Goal: Check status: Check status

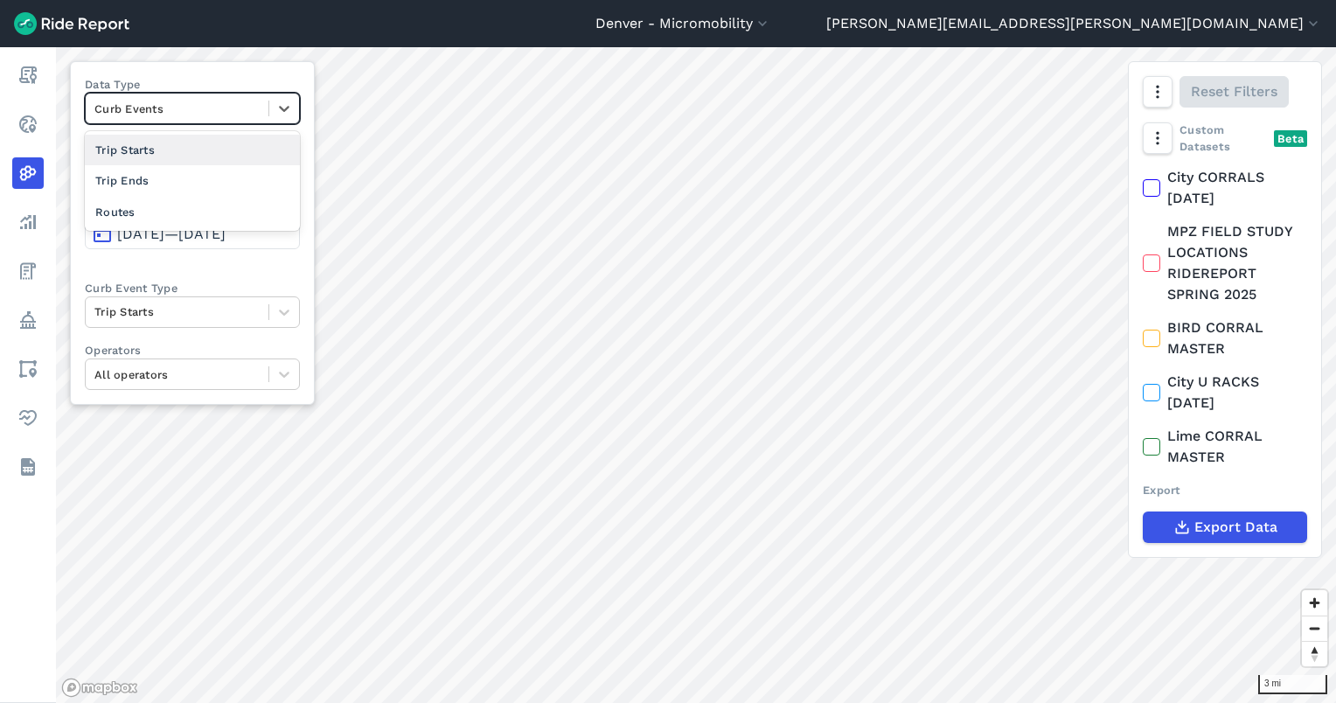
click at [154, 95] on div "Curb Events" at bounding box center [177, 108] width 183 height 27
click at [152, 178] on div "Trip Ends" at bounding box center [192, 180] width 215 height 31
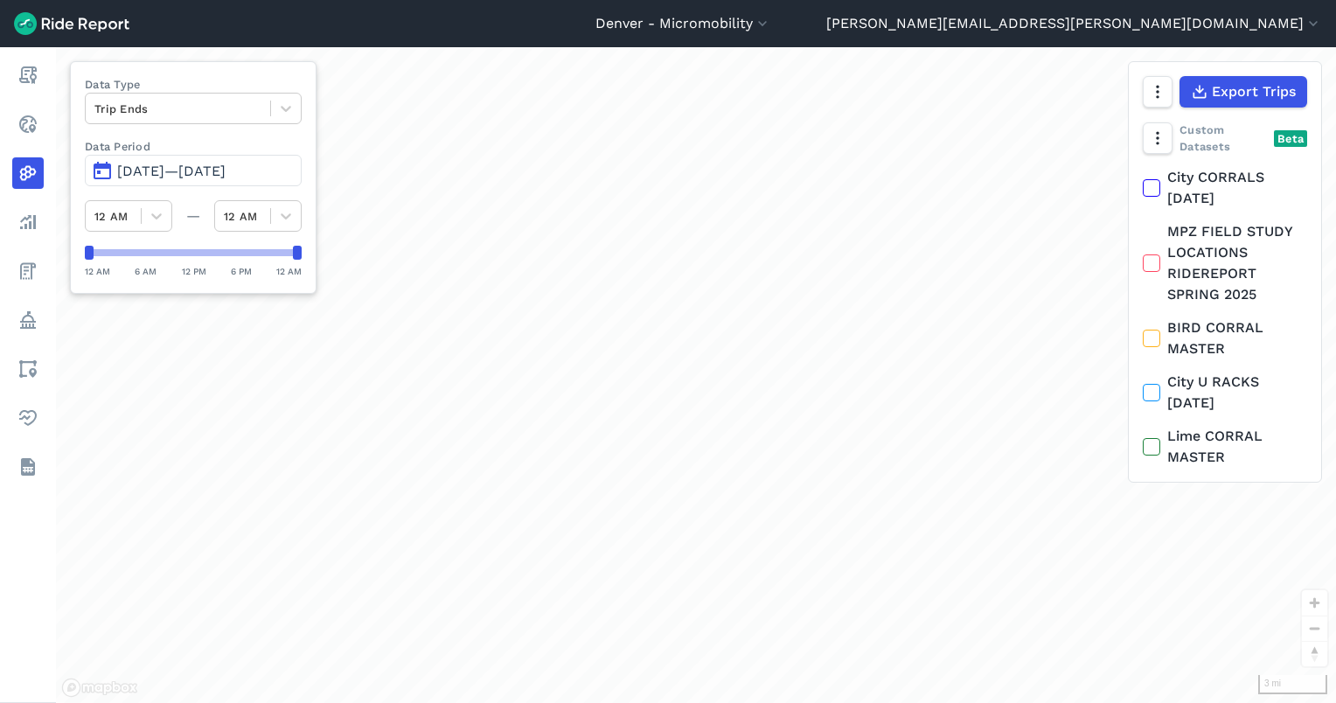
click at [233, 181] on button "[DATE]—[DATE]" at bounding box center [193, 170] width 217 height 31
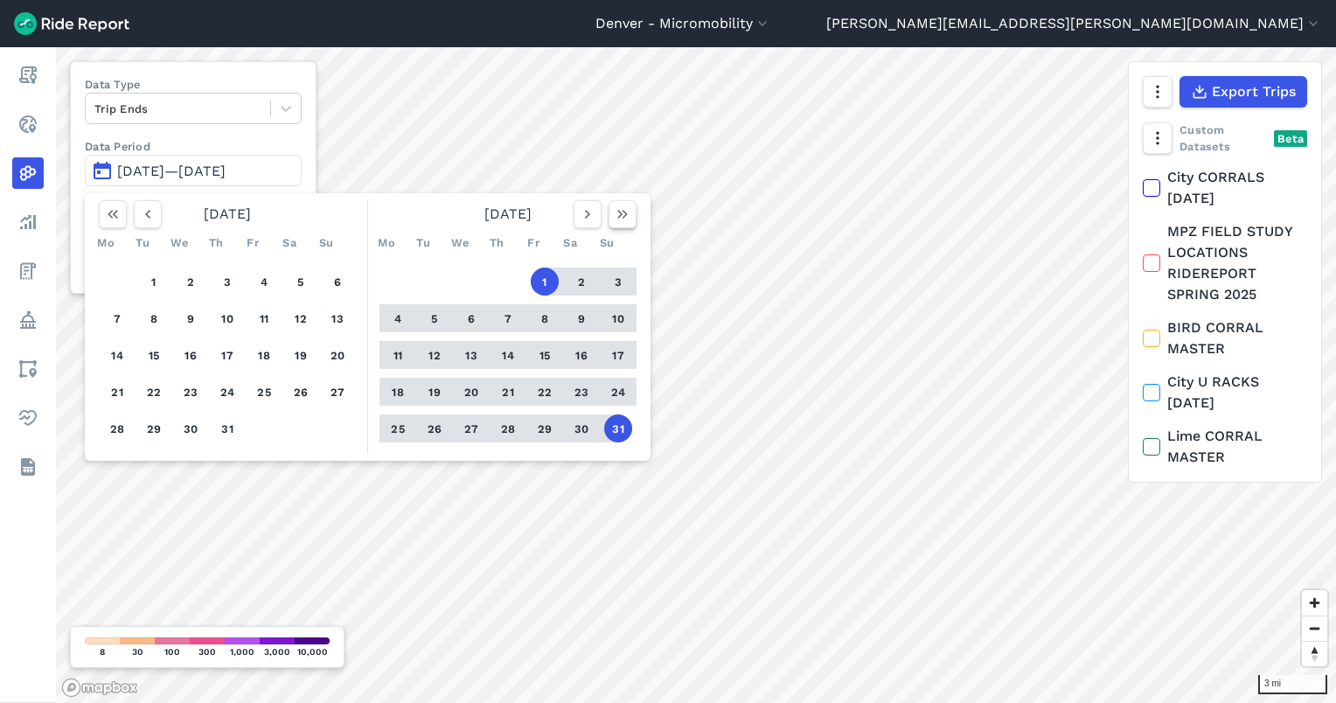
click at [625, 223] on button "button" at bounding box center [623, 214] width 28 height 28
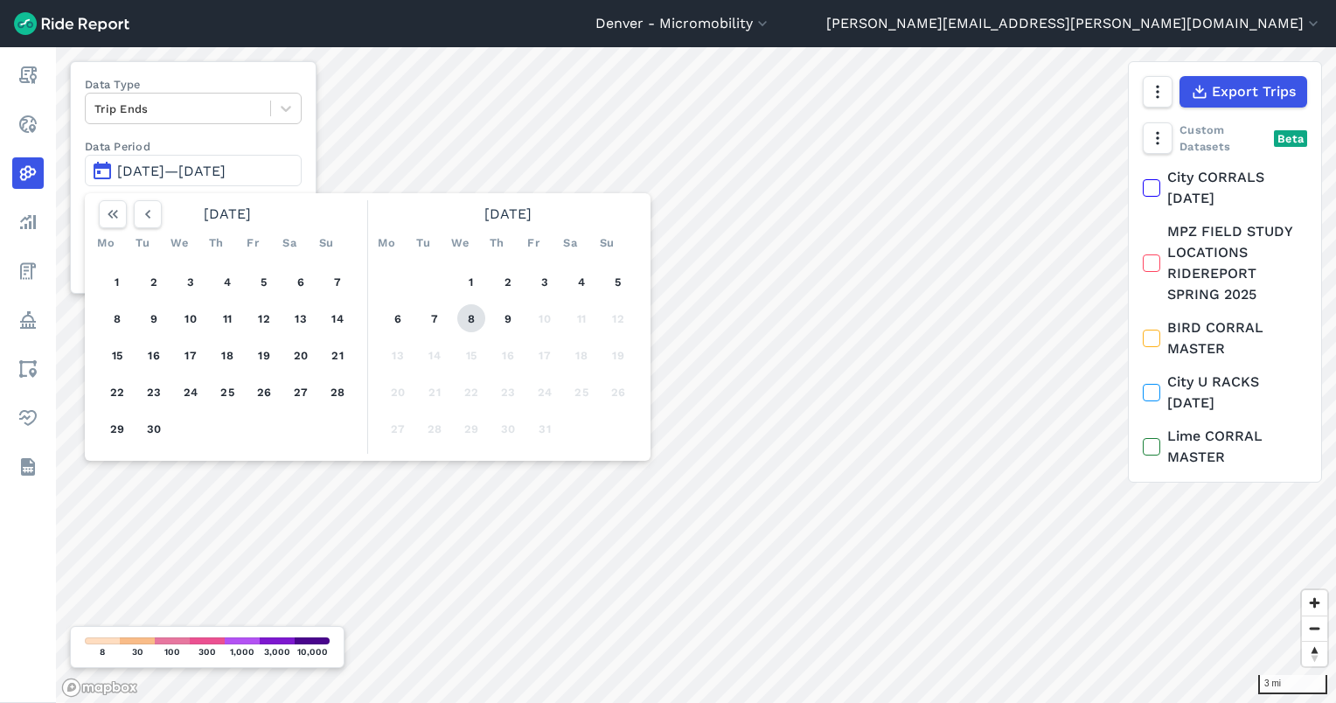
click at [464, 310] on button "8" at bounding box center [471, 318] width 28 height 28
click at [470, 315] on button "8" at bounding box center [471, 318] width 28 height 28
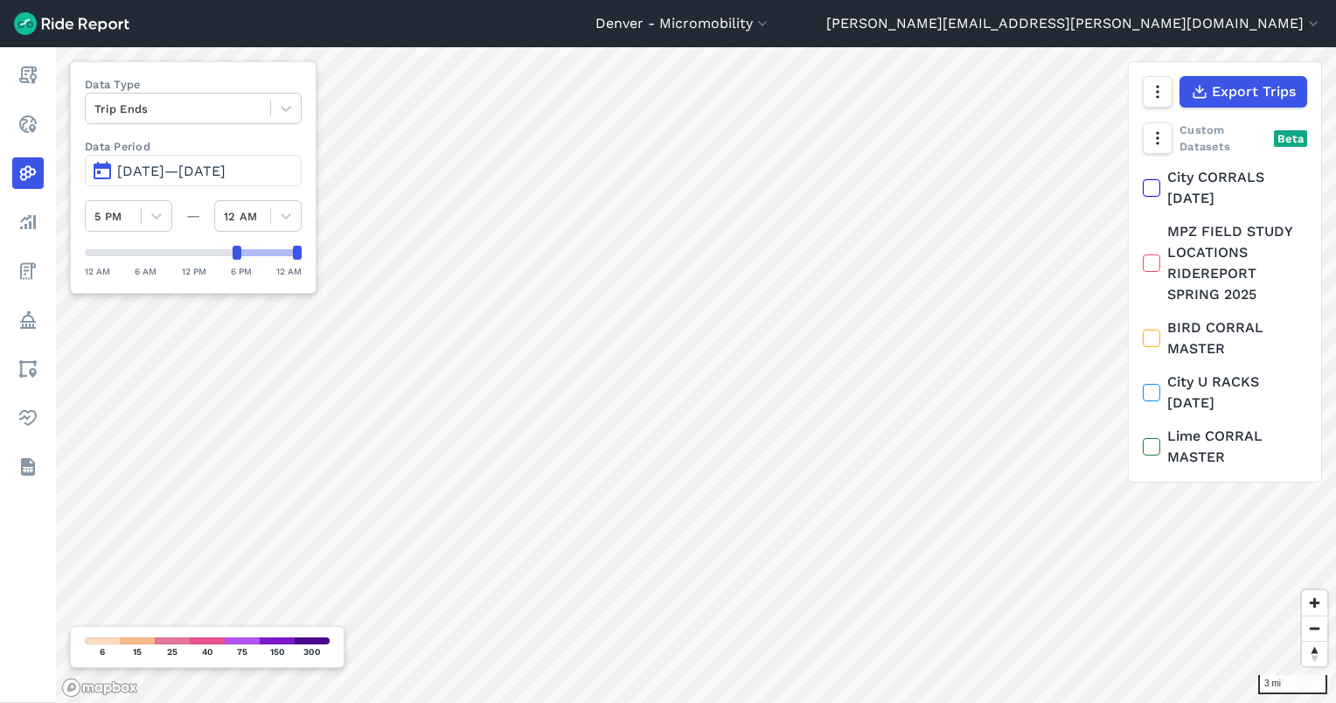
drag, startPoint x: 91, startPoint y: 254, endPoint x: 307, endPoint y: 258, distance: 216.0
click at [236, 255] on div at bounding box center [237, 253] width 9 height 14
click at [1149, 88] on icon "button" at bounding box center [1156, 91] width 17 height 17
click at [1101, 163] on label "Satellite" at bounding box center [1068, 166] width 97 height 37
click at [1020, 99] on input "Satellite" at bounding box center [1020, 92] width 0 height 11
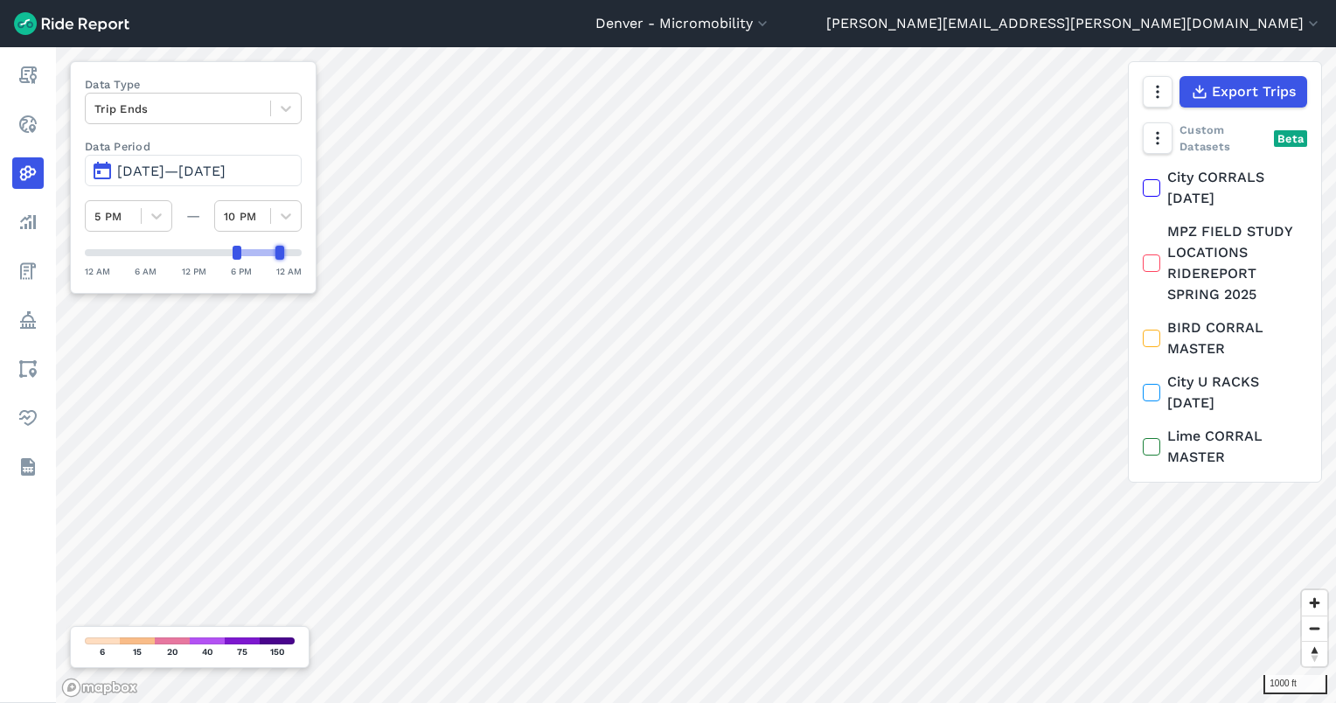
drag, startPoint x: 296, startPoint y: 253, endPoint x: 280, endPoint y: 253, distance: 16.6
click at [280, 253] on div at bounding box center [279, 253] width 9 height 14
click at [280, 252] on div at bounding box center [279, 253] width 9 height 14
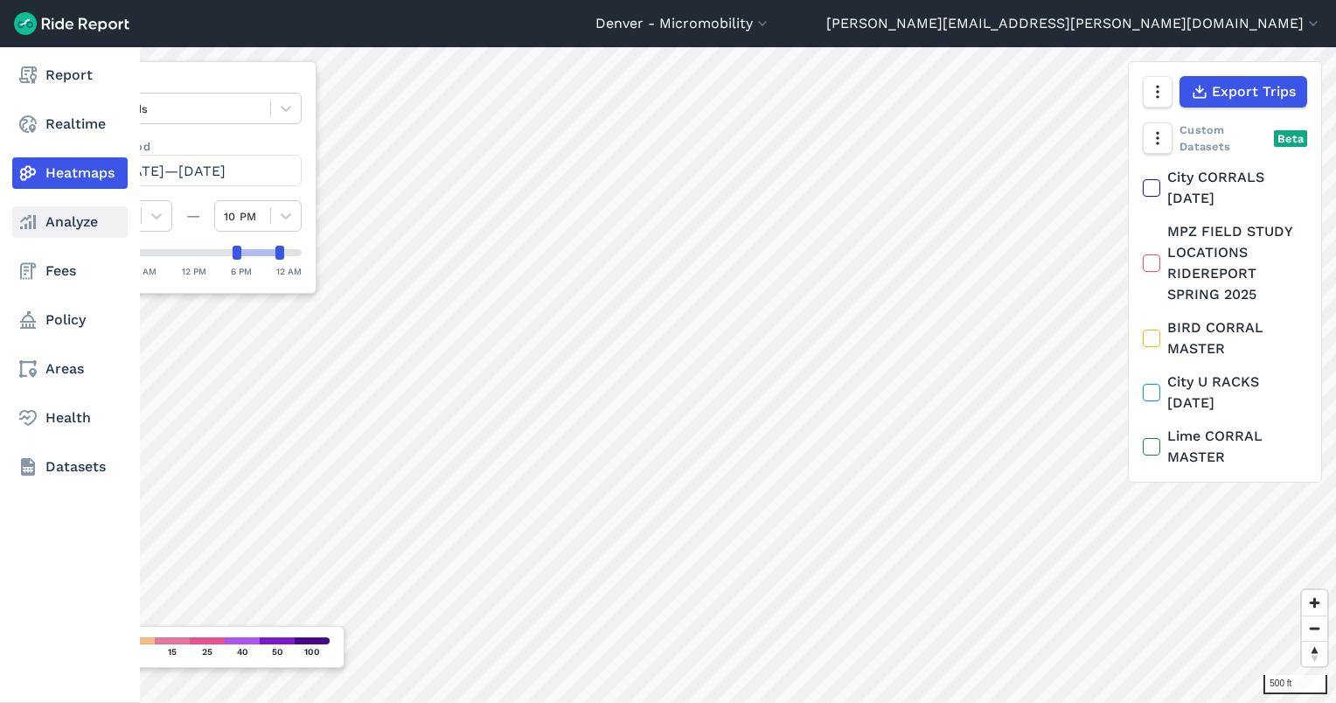
click at [31, 226] on icon at bounding box center [27, 222] width 21 height 21
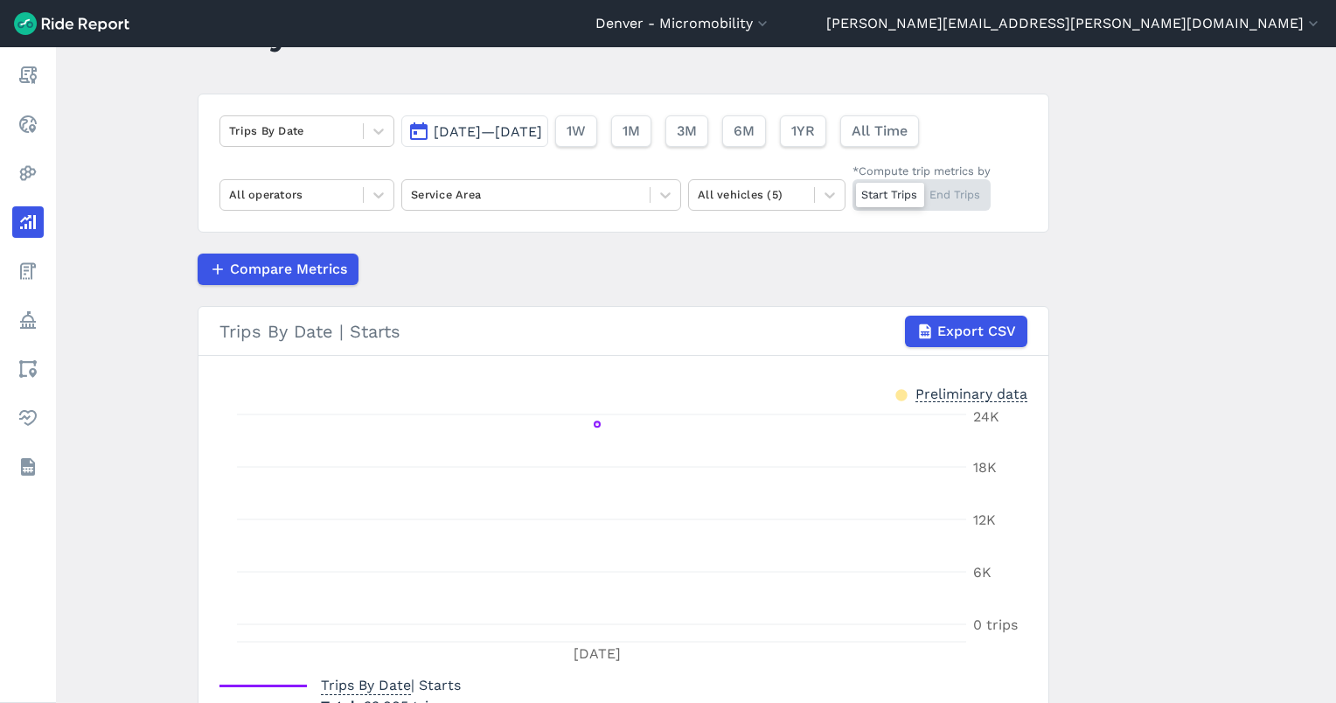
scroll to position [116, 0]
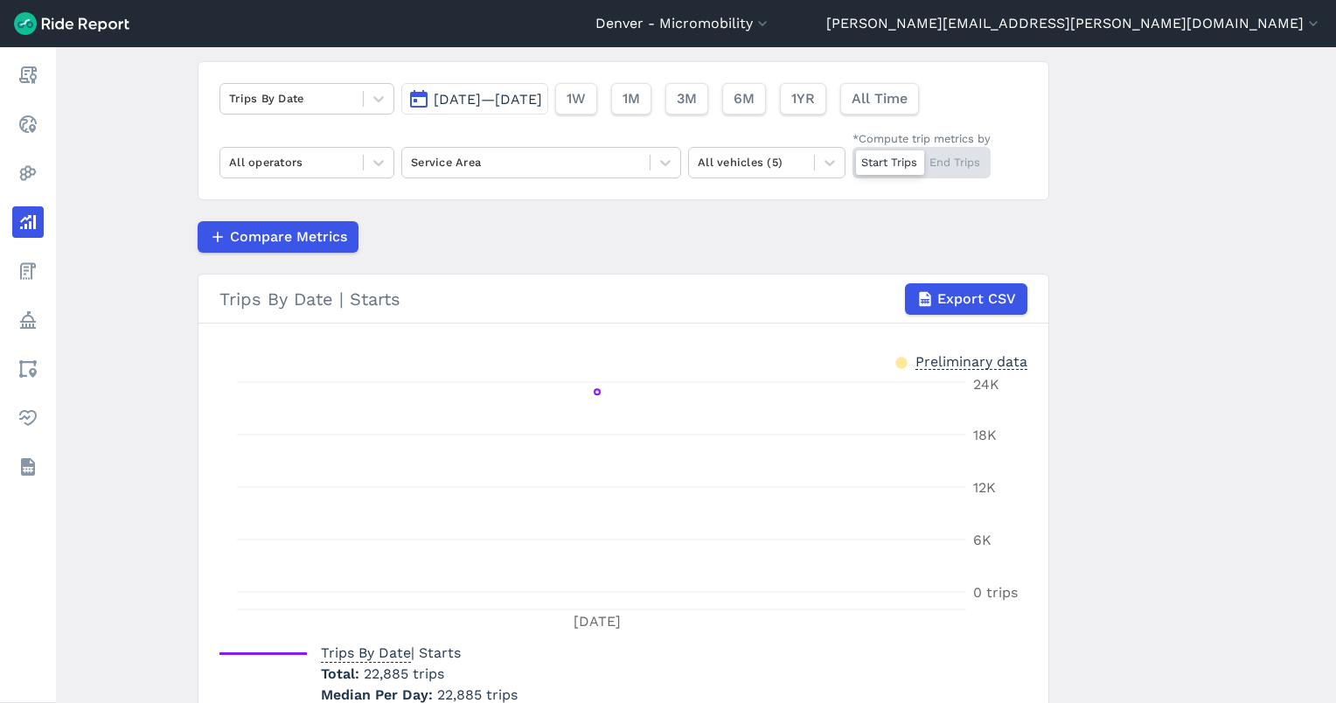
click at [542, 93] on span "[DATE]—[DATE]" at bounding box center [488, 99] width 108 height 17
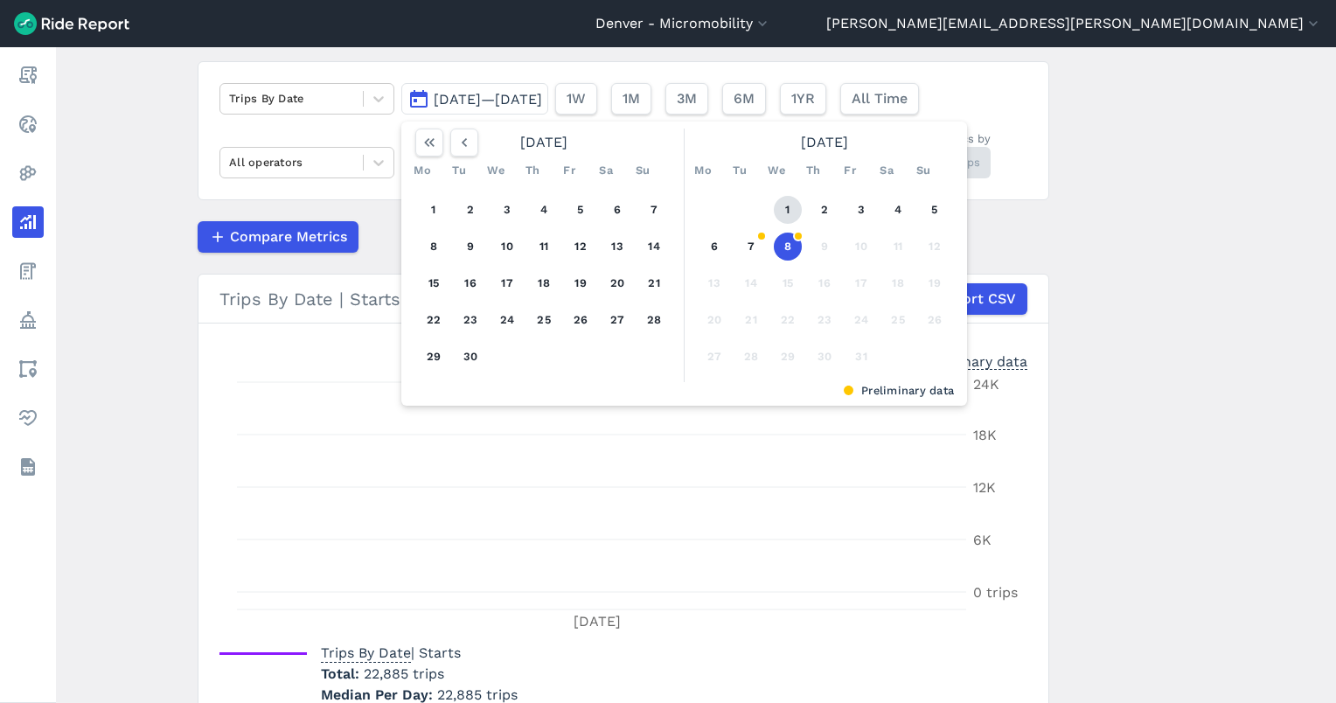
click at [791, 204] on button "1" at bounding box center [788, 210] width 28 height 28
click at [783, 234] on button "8" at bounding box center [788, 247] width 28 height 28
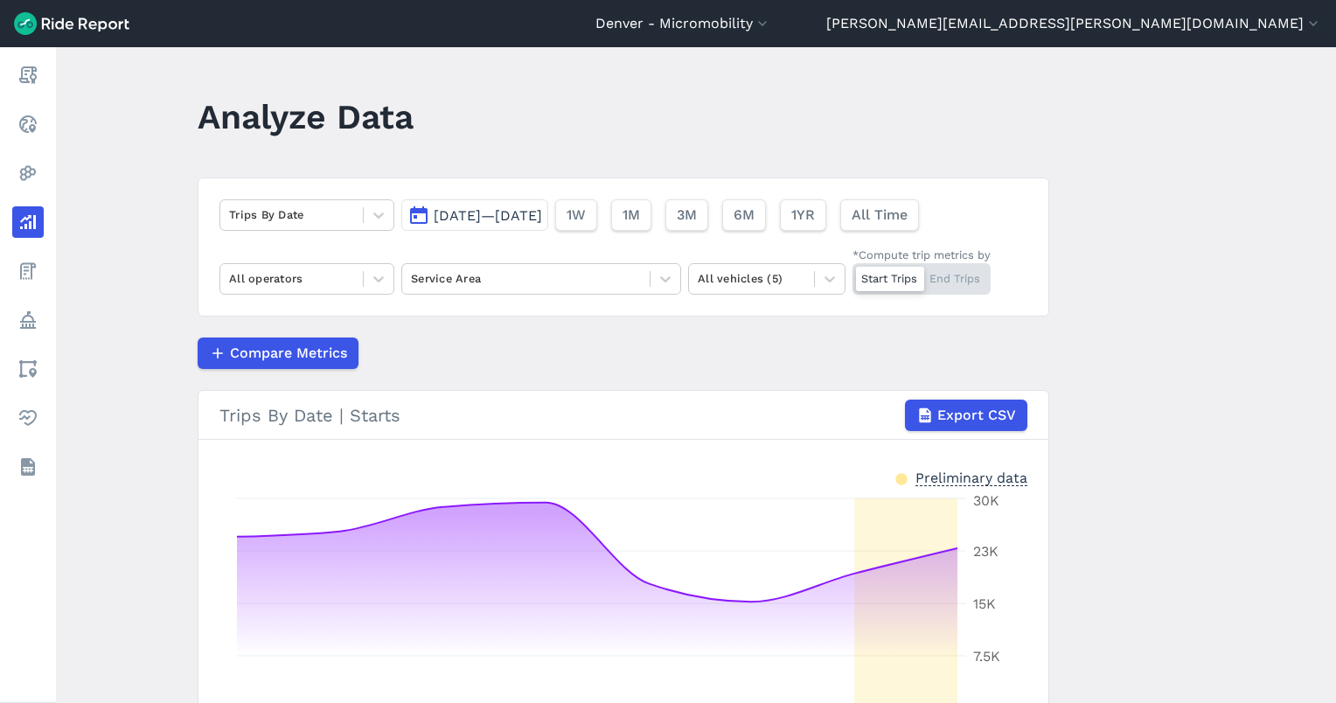
click at [542, 214] on span "[DATE]—[DATE]" at bounding box center [488, 215] width 108 height 17
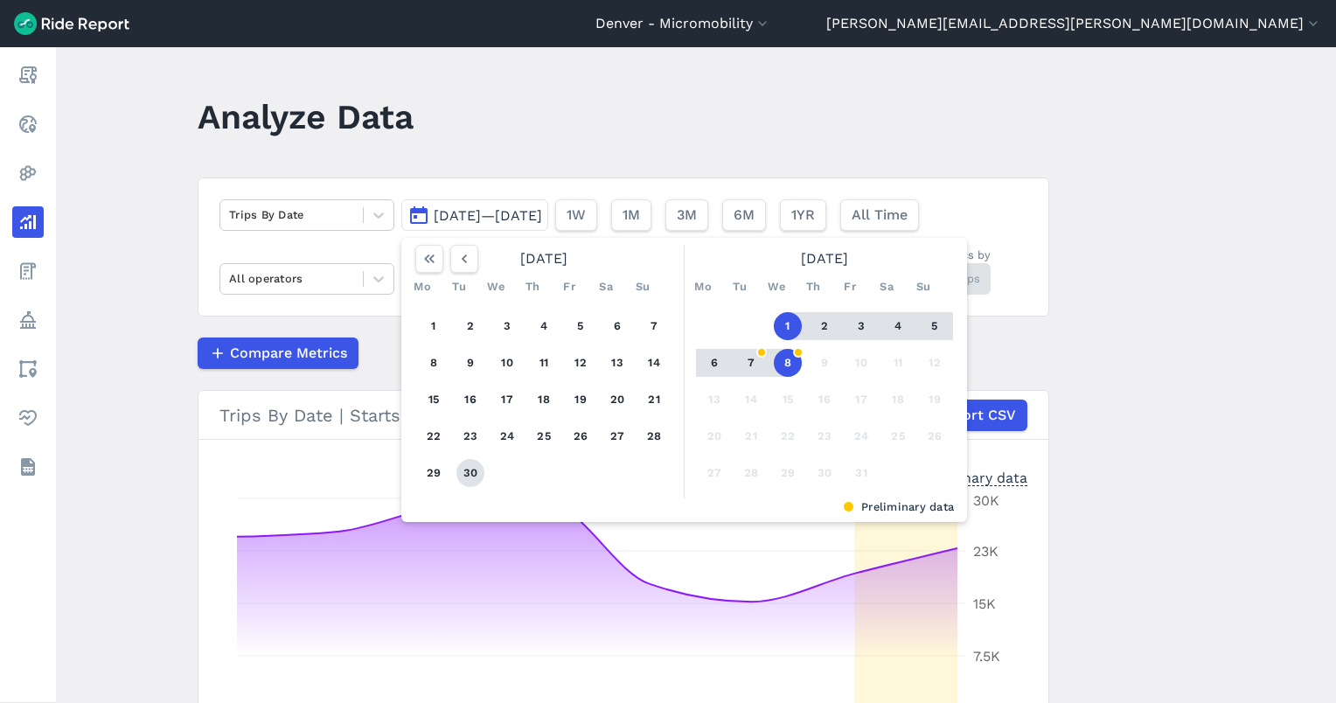
drag, startPoint x: 473, startPoint y: 478, endPoint x: 430, endPoint y: 334, distance: 150.5
click at [473, 477] on button "30" at bounding box center [470, 473] width 28 height 28
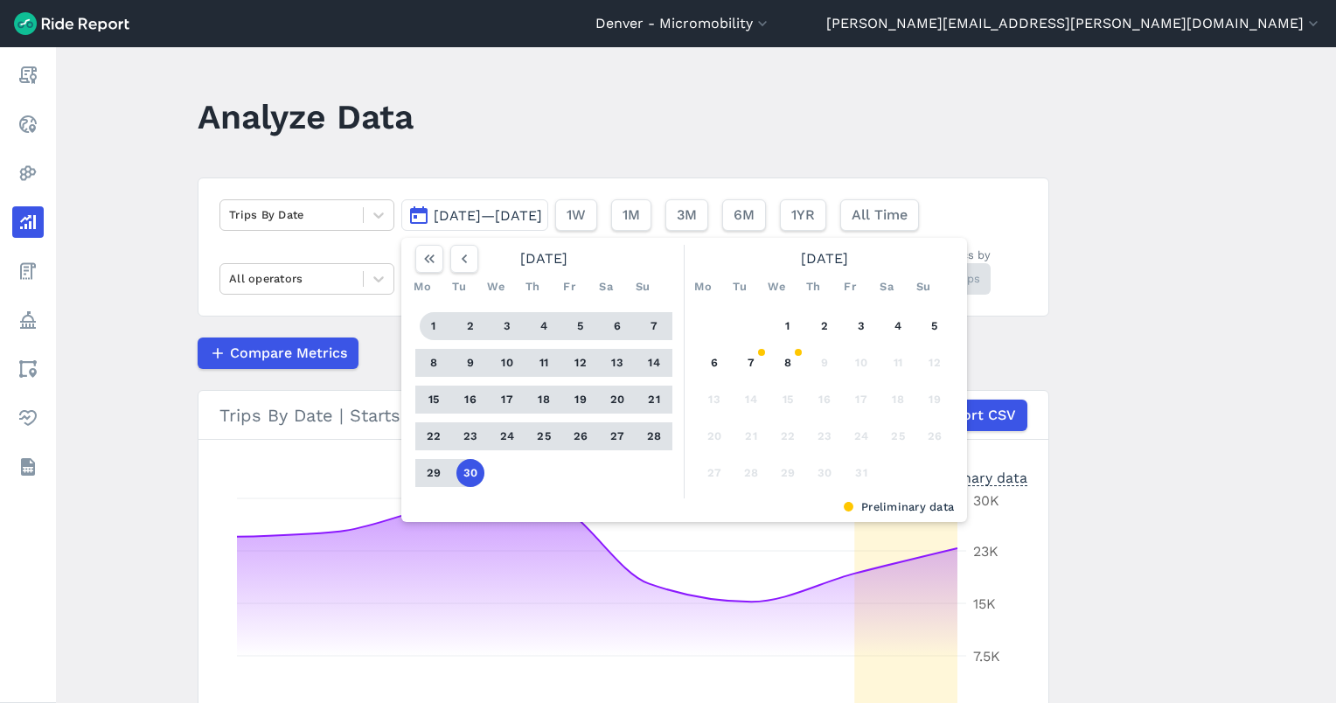
click at [428, 307] on div "1 2 3 4 5 6 7 8 9 10 11 12 13 14 15 16 17 18 19 20 21 22 23 24 25 26 27 28 29 30" at bounding box center [543, 400] width 271 height 198
click at [427, 316] on button "1" at bounding box center [434, 326] width 28 height 28
